Goal: Information Seeking & Learning: Learn about a topic

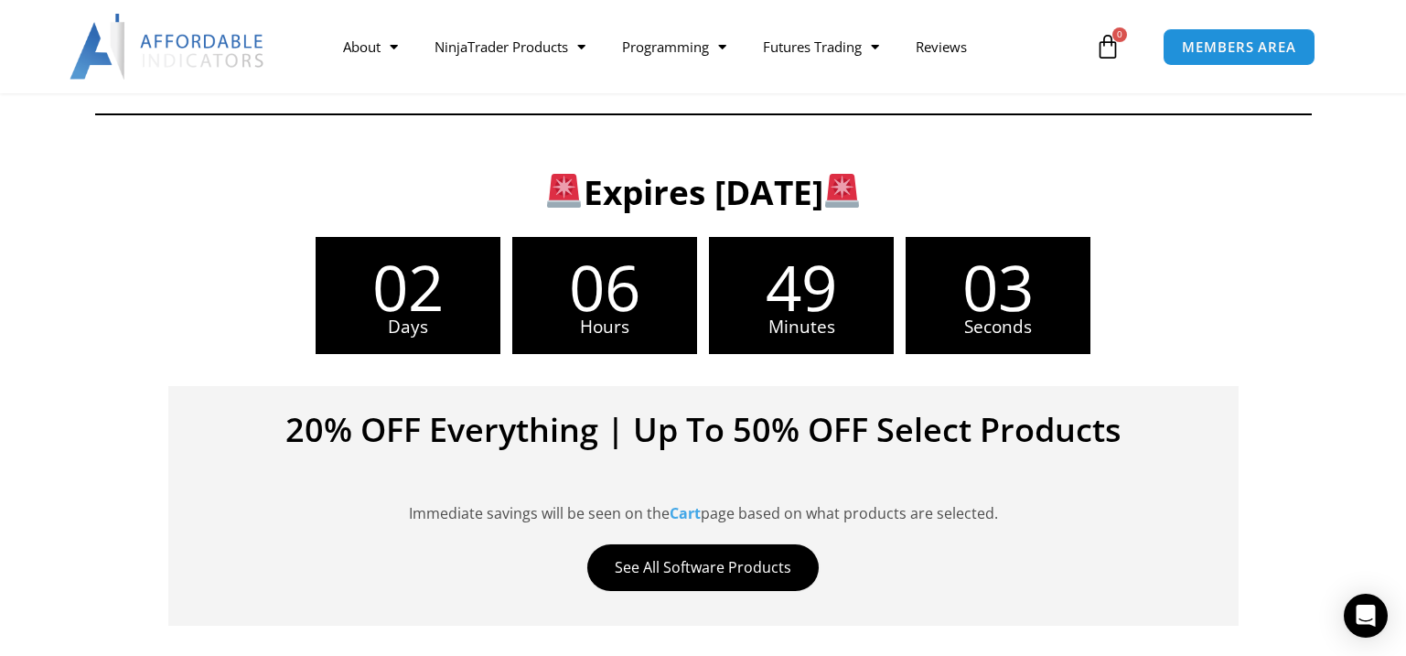
scroll to position [457, 0]
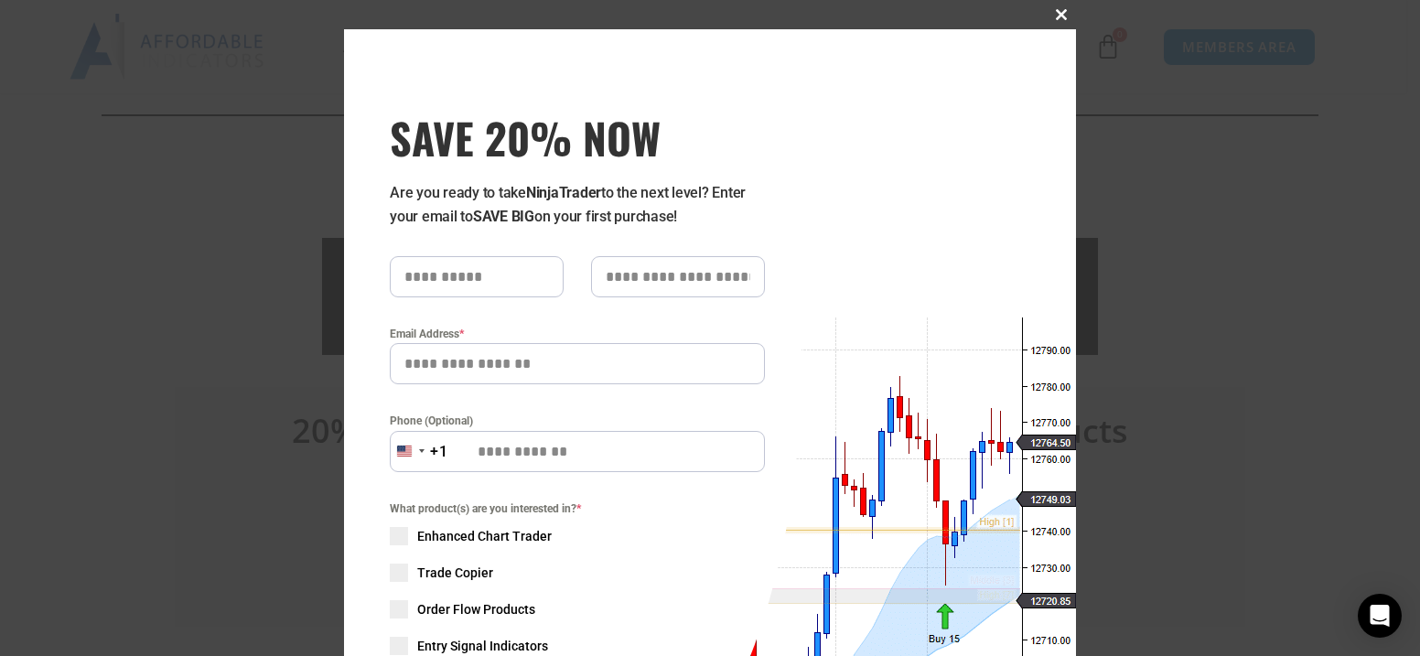
click at [1055, 13] on span at bounding box center [1061, 14] width 29 height 11
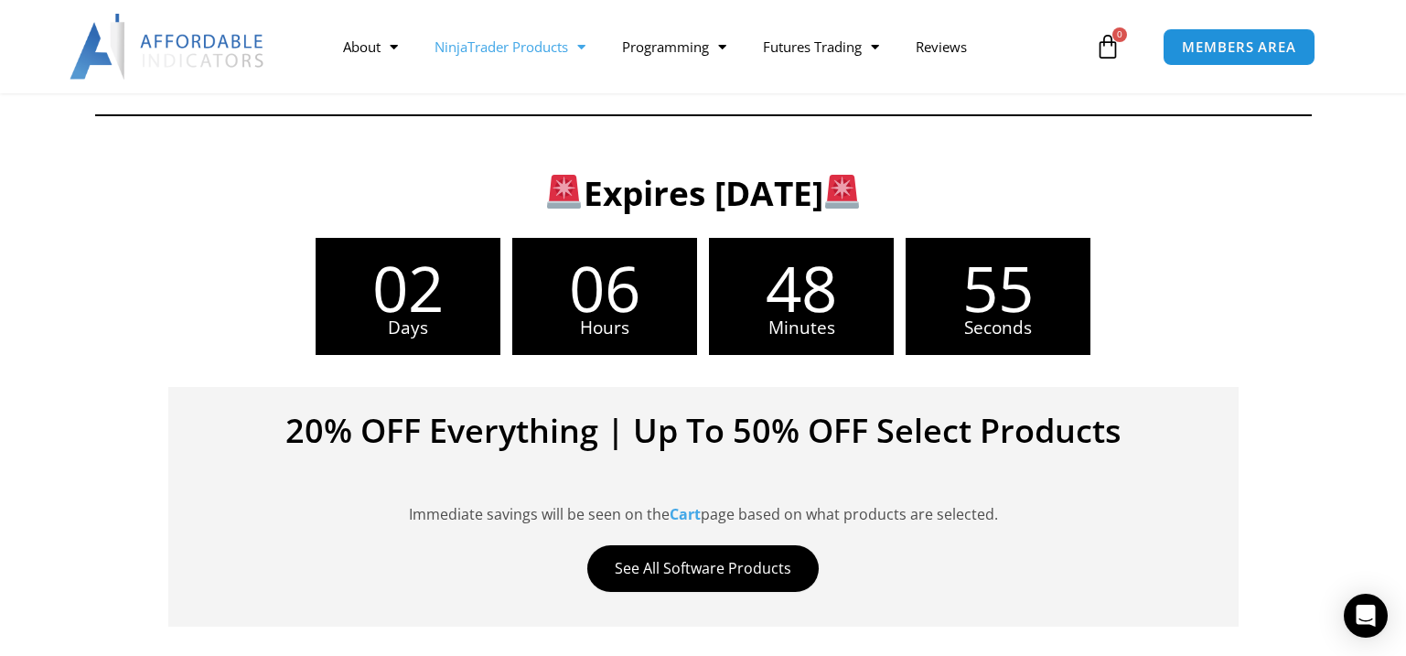
click at [475, 49] on link "NinjaTrader Products" at bounding box center [510, 47] width 188 height 42
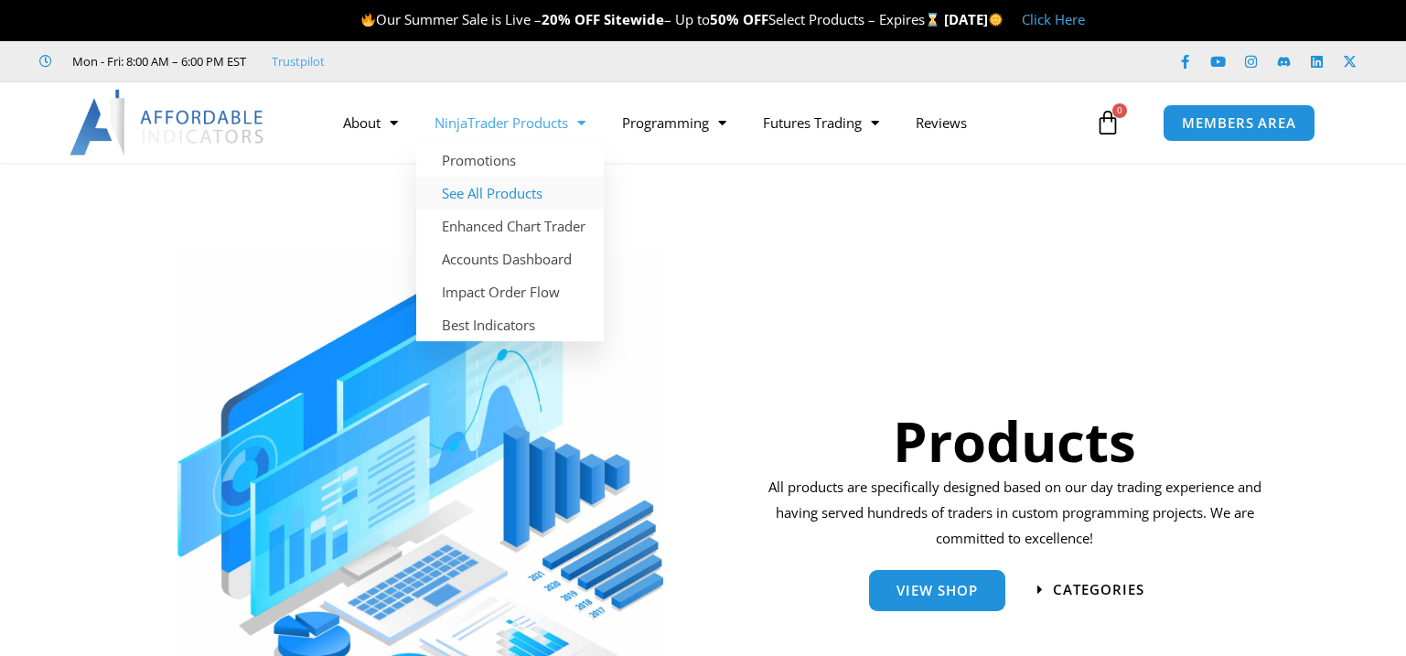
click at [501, 189] on link "See All Products" at bounding box center [510, 193] width 188 height 33
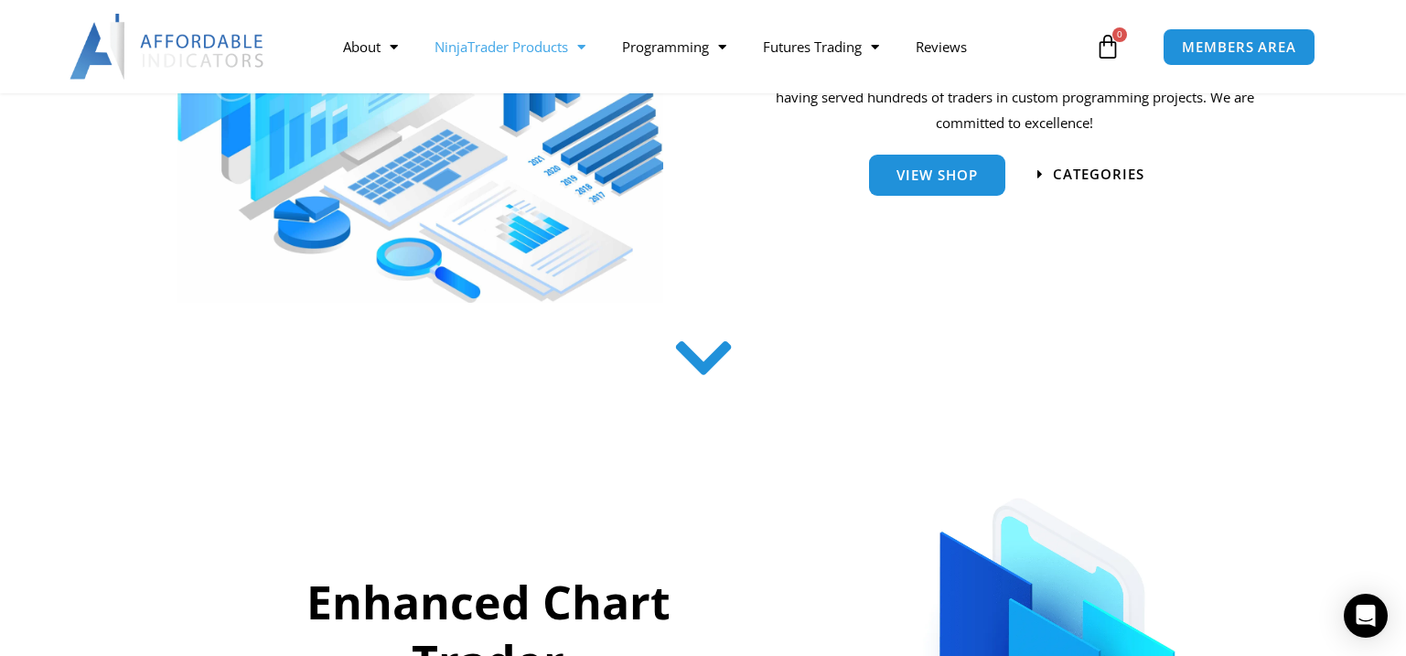
scroll to position [549, 0]
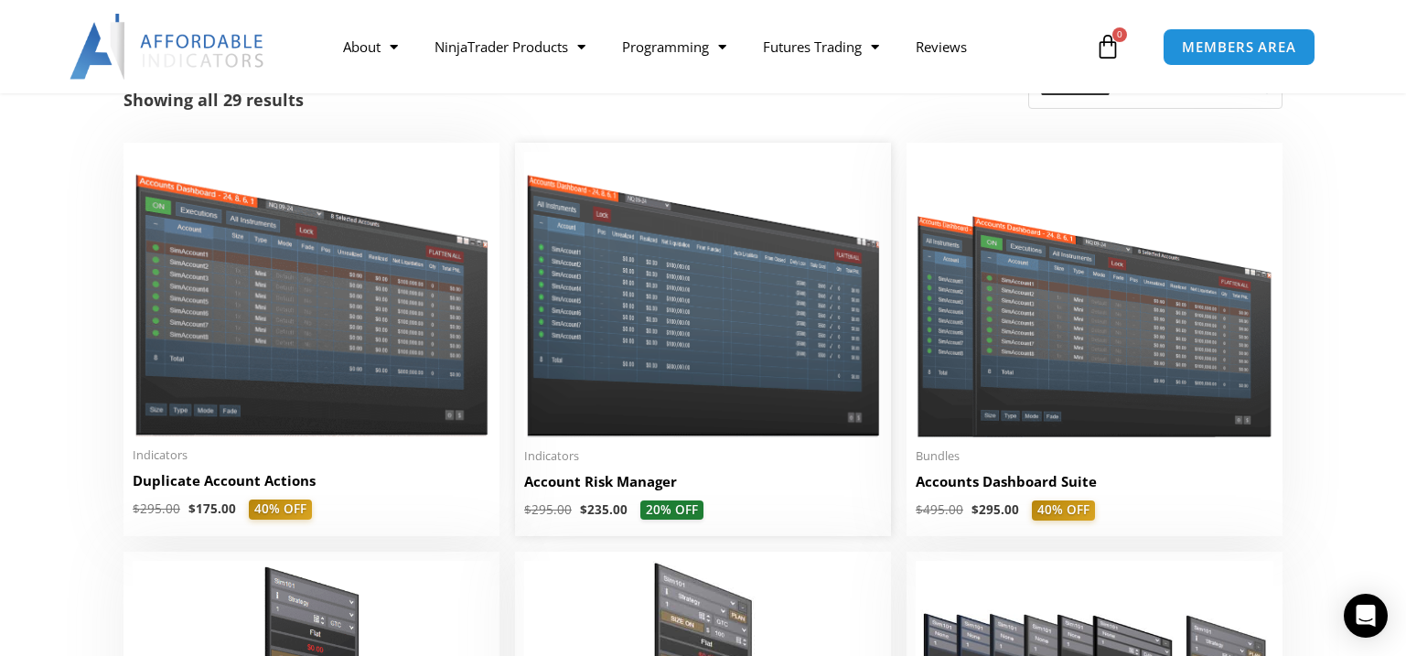
scroll to position [366, 0]
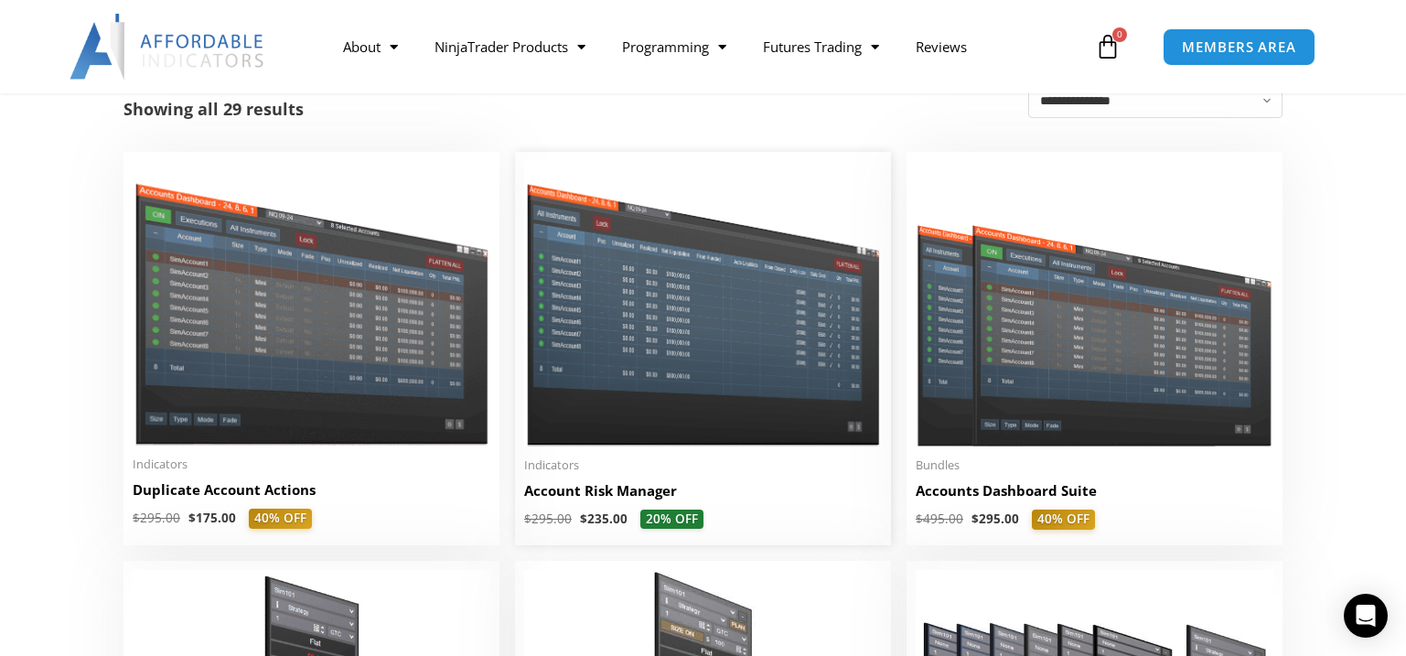
click at [630, 407] on img at bounding box center [703, 303] width 358 height 285
click at [618, 498] on h2 "Account Risk Manager" at bounding box center [703, 490] width 358 height 19
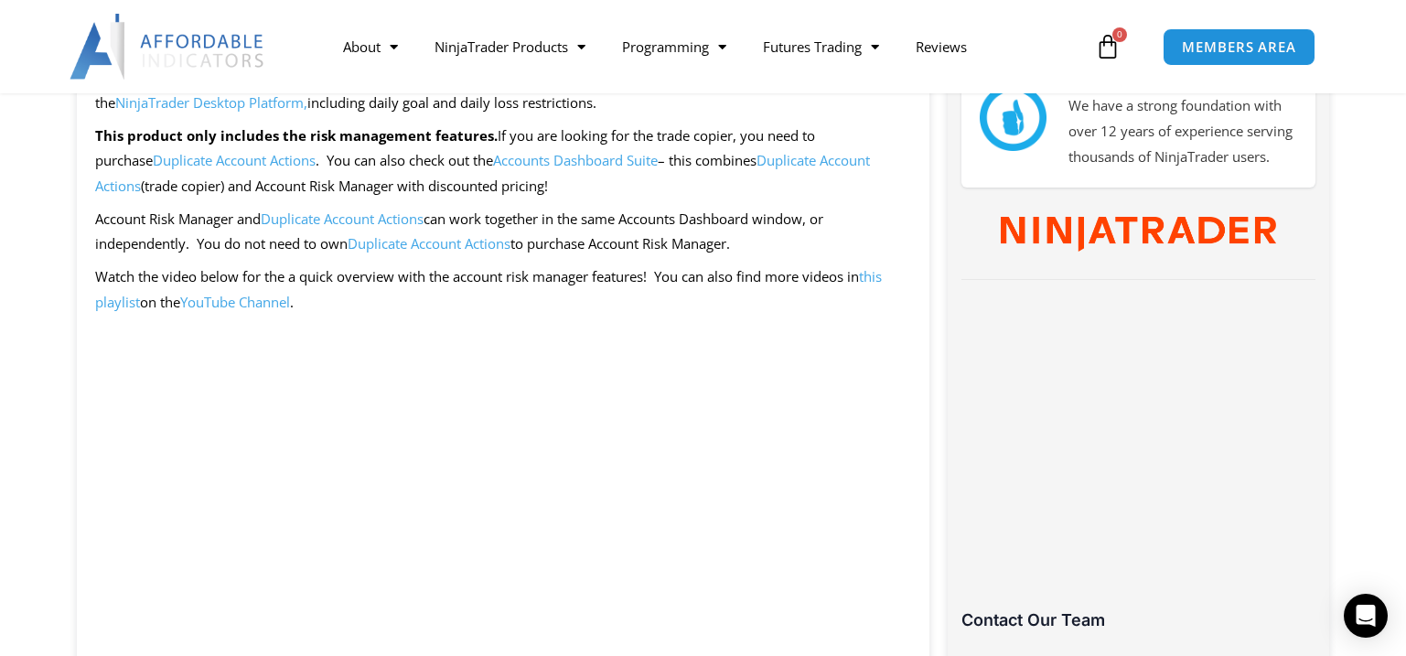
scroll to position [915, 0]
